Goal: Task Accomplishment & Management: Use online tool/utility

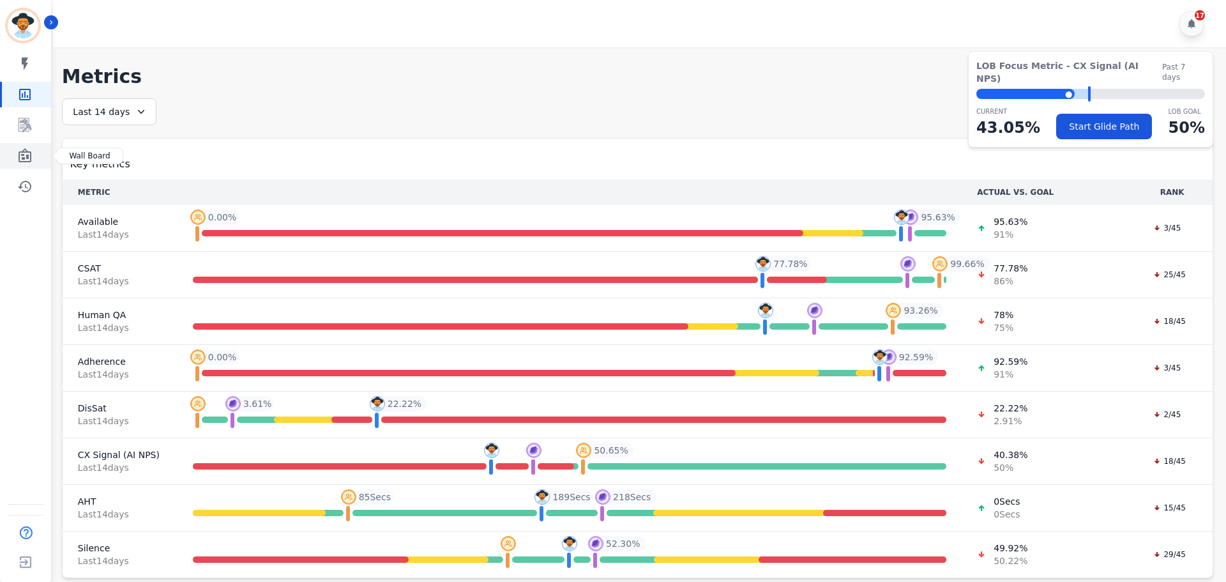
click at [31, 163] on icon "Sidebar" at bounding box center [24, 155] width 15 height 15
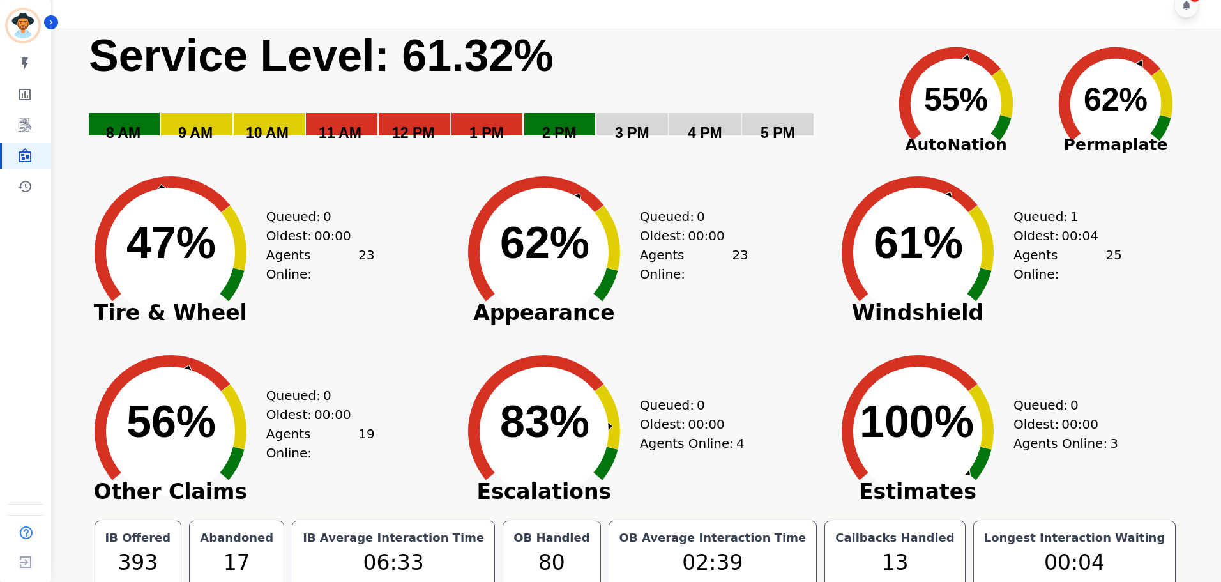
scroll to position [29, 0]
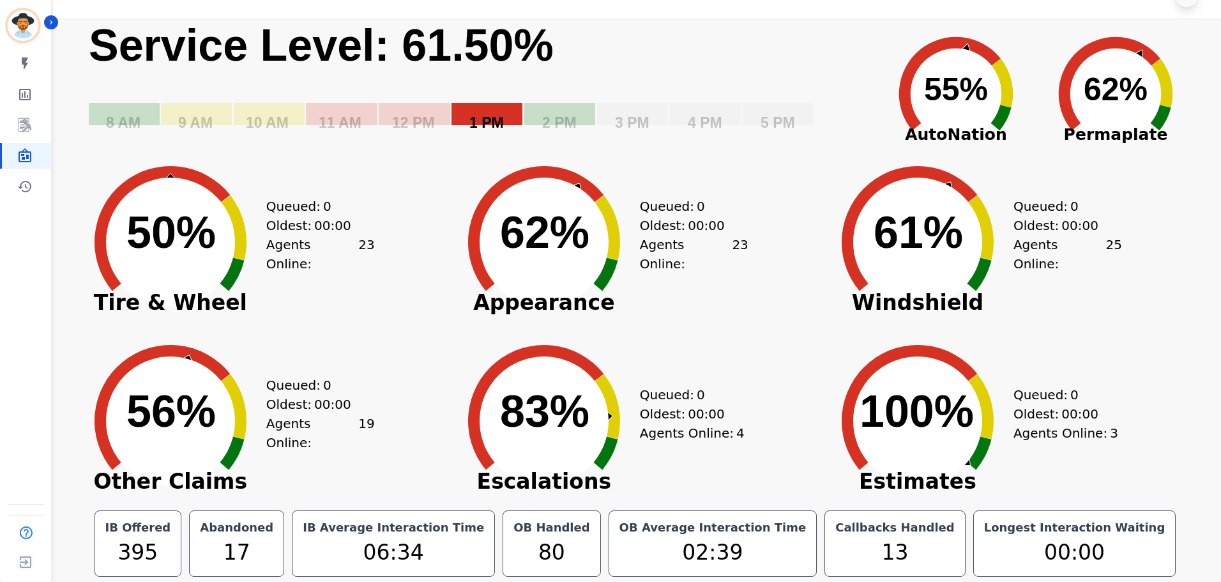
click at [499, 114] on text "1 PM" at bounding box center [487, 122] width 34 height 17
click at [408, 114] on text "12 PM" at bounding box center [413, 122] width 42 height 17
